Goal: Find specific page/section: Find specific page/section

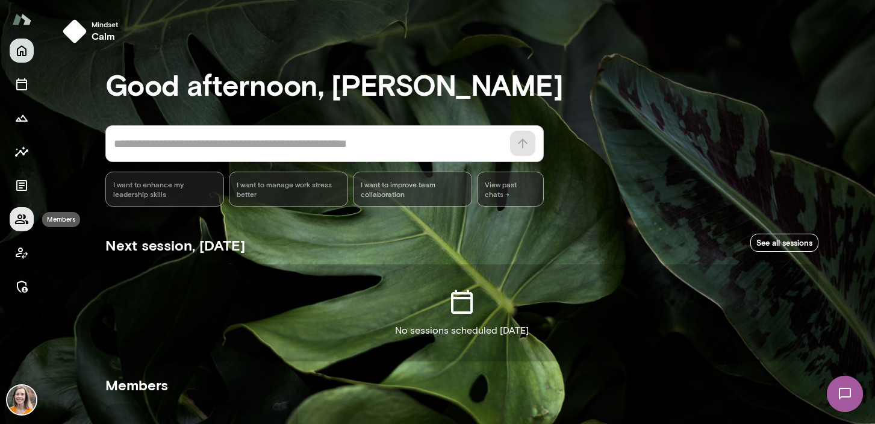
click at [18, 220] on icon "Members" at bounding box center [21, 219] width 13 height 10
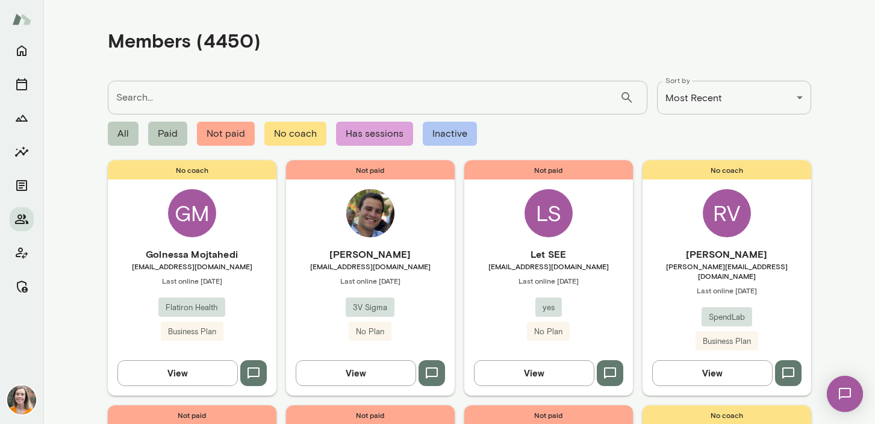
click at [163, 99] on input "Search..." at bounding box center [364, 98] width 512 height 34
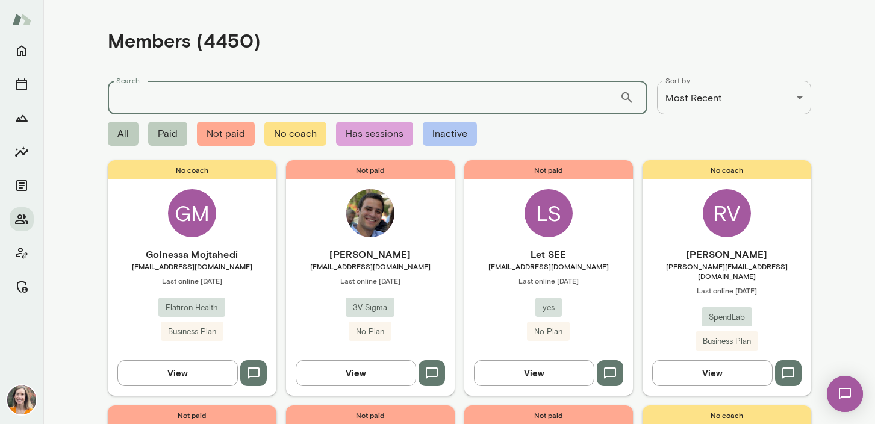
paste input "**********"
type input "**********"
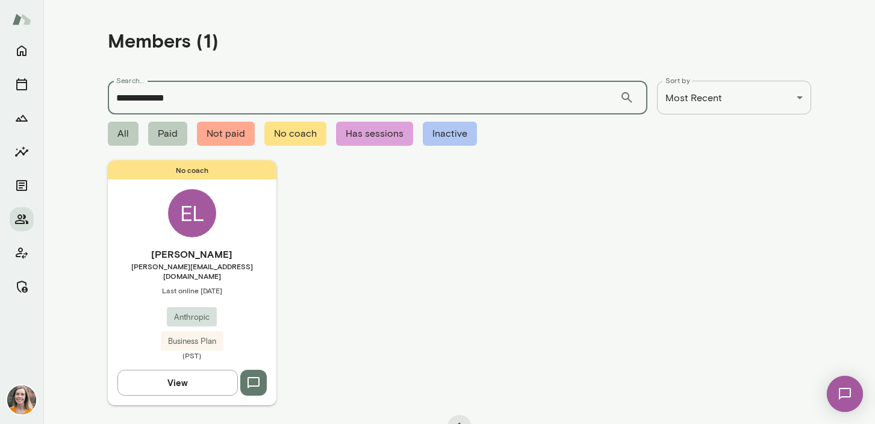
click at [251, 243] on div "No coach EL Elena Leichty elena@anthropic.com Last online September 30 Anthropi…" at bounding box center [192, 282] width 169 height 245
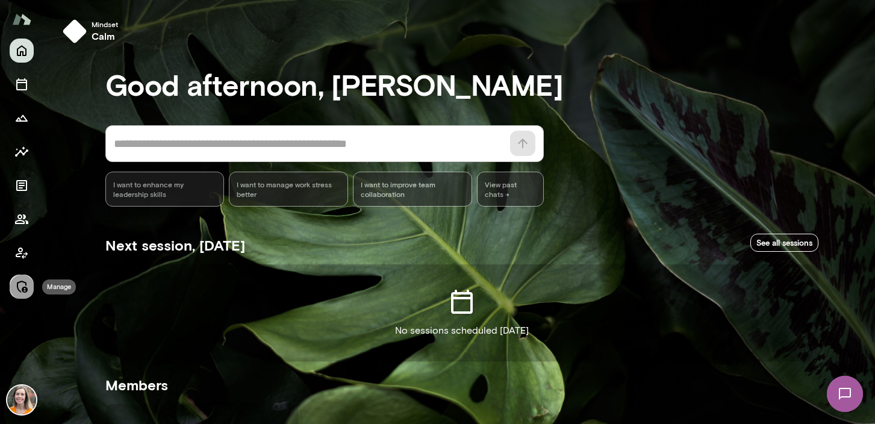
click at [20, 289] on icon "Manage" at bounding box center [21, 287] width 14 height 14
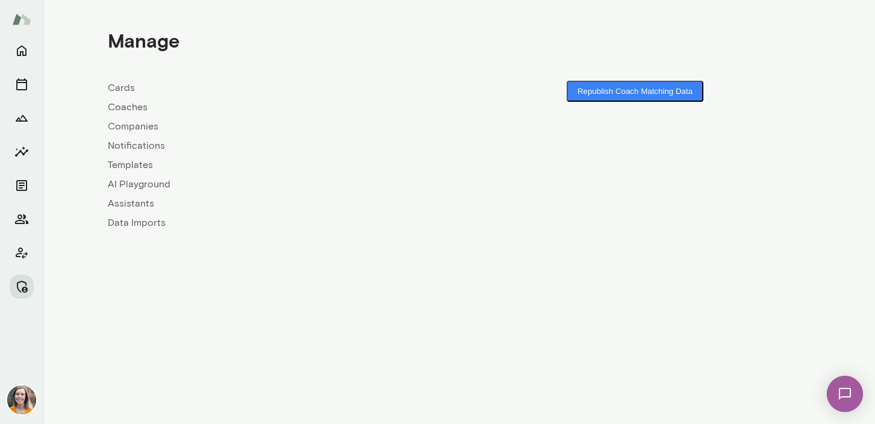
click at [128, 100] on link "Coaches" at bounding box center [284, 107] width 352 height 14
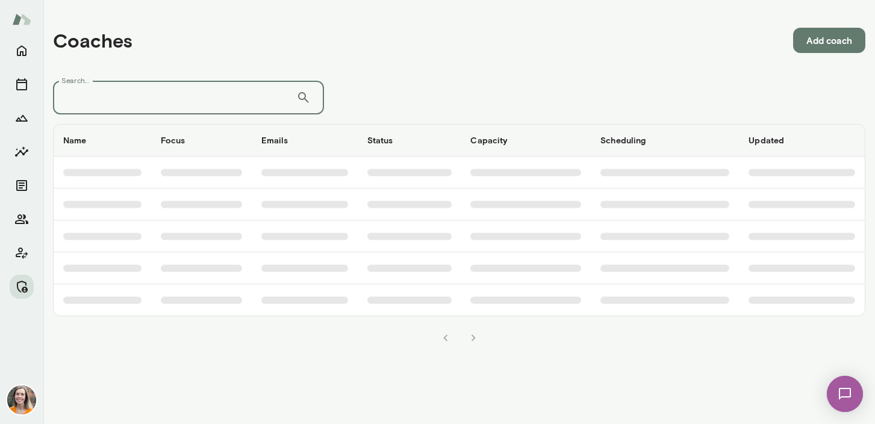
click at [152, 97] on input "Search..." at bounding box center [174, 98] width 243 height 34
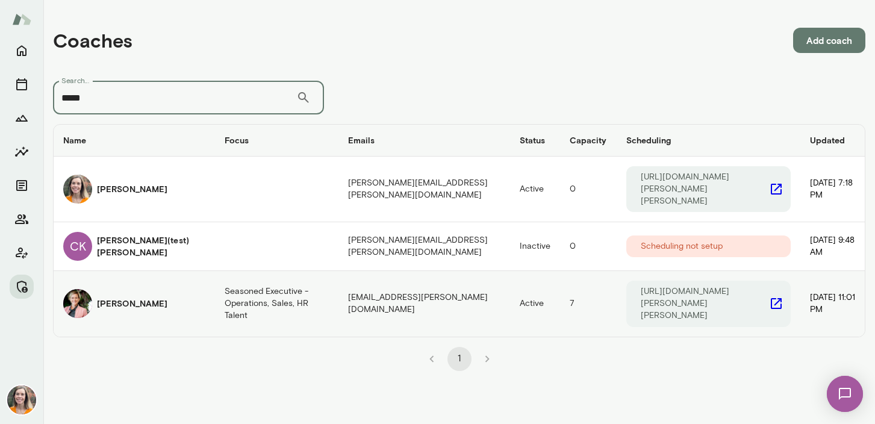
type input "*****"
click at [126, 298] on h6 "[PERSON_NAME]" at bounding box center [132, 304] width 70 height 12
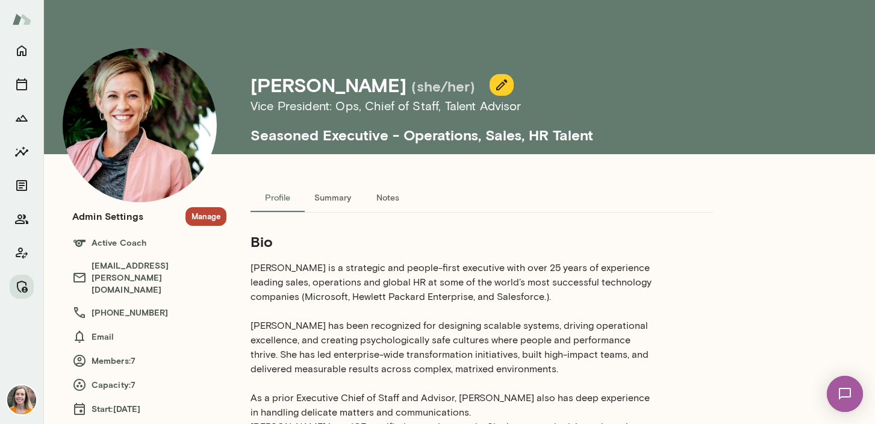
click at [202, 219] on button "Manage" at bounding box center [206, 216] width 41 height 19
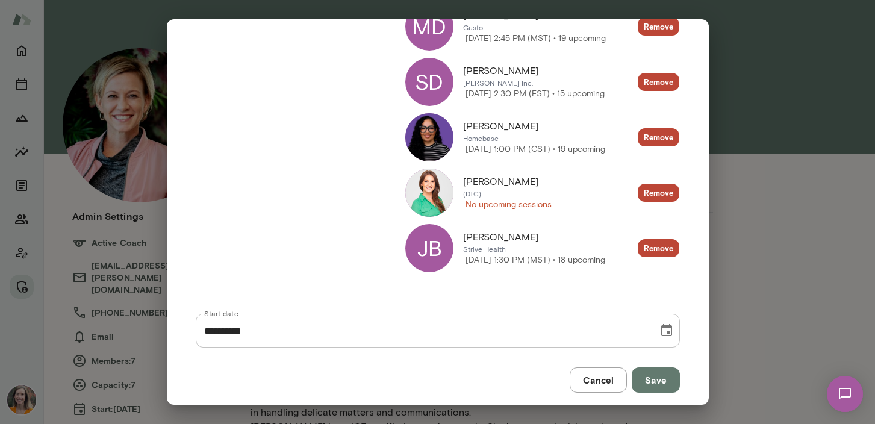
scroll to position [322, 0]
drag, startPoint x: 542, startPoint y: 185, endPoint x: 464, endPoint y: 186, distance: 77.7
click at [464, 186] on div "[PERSON_NAME]" at bounding box center [507, 181] width 89 height 14
copy span "[PERSON_NAME]"
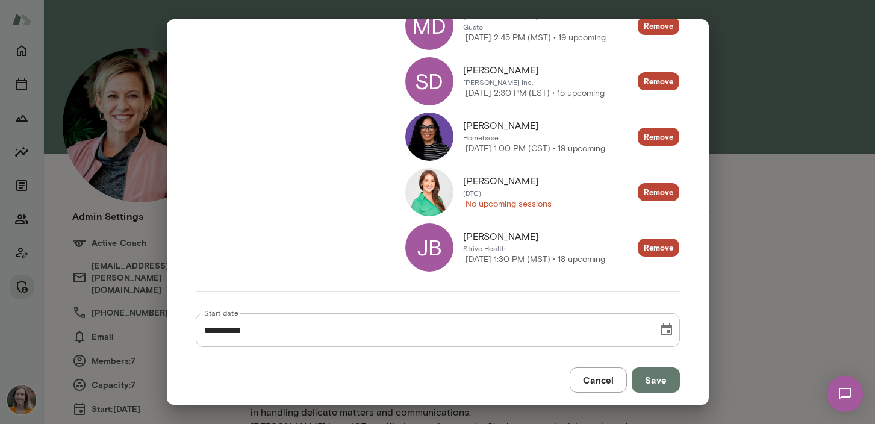
click at [545, 180] on div "[PERSON_NAME]" at bounding box center [507, 181] width 89 height 14
drag, startPoint x: 536, startPoint y: 183, endPoint x: 460, endPoint y: 183, distance: 76.5
click at [460, 183] on div "[PERSON_NAME] (DTC) No upcoming sessions" at bounding box center [478, 192] width 146 height 48
copy span "[PERSON_NAME]"
click at [609, 383] on button "Cancel" at bounding box center [598, 380] width 57 height 25
